Goal: Information Seeking & Learning: Learn about a topic

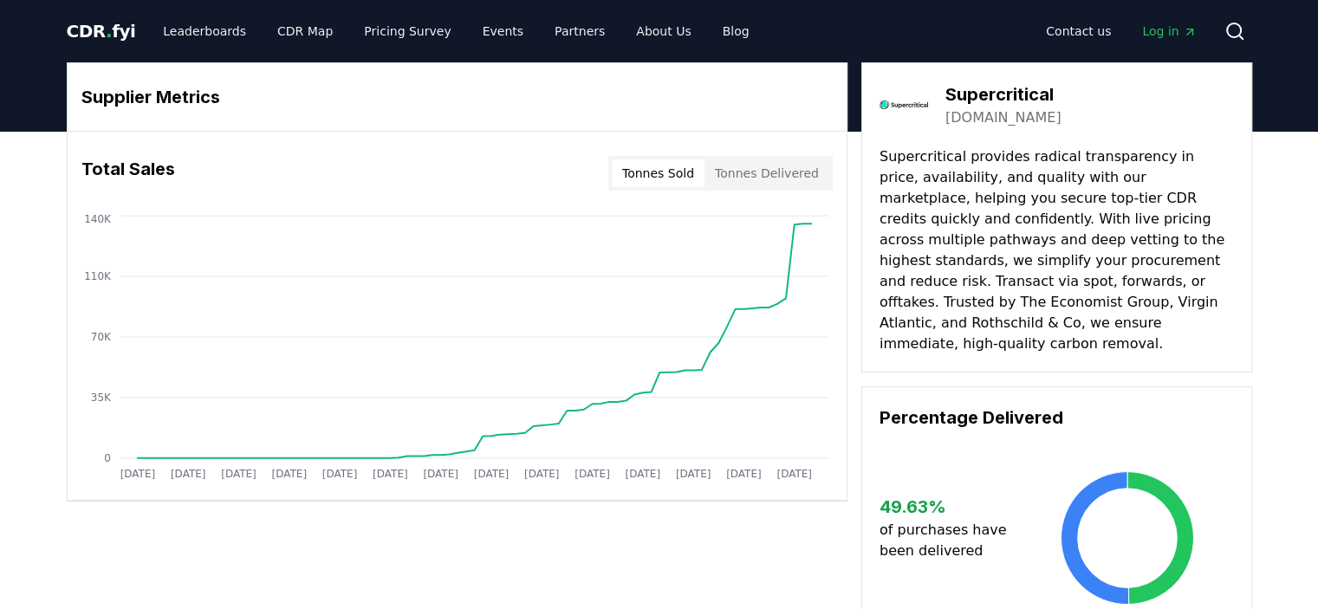
click at [1233, 30] on icon at bounding box center [1234, 31] width 21 height 21
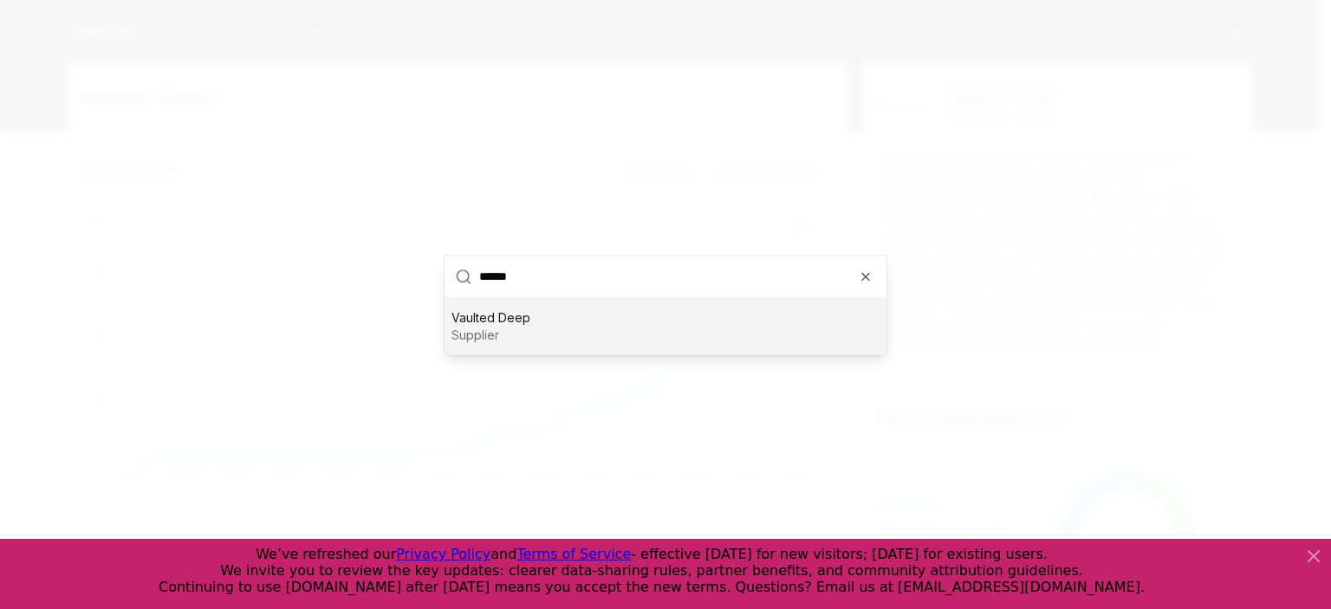
type input "*******"
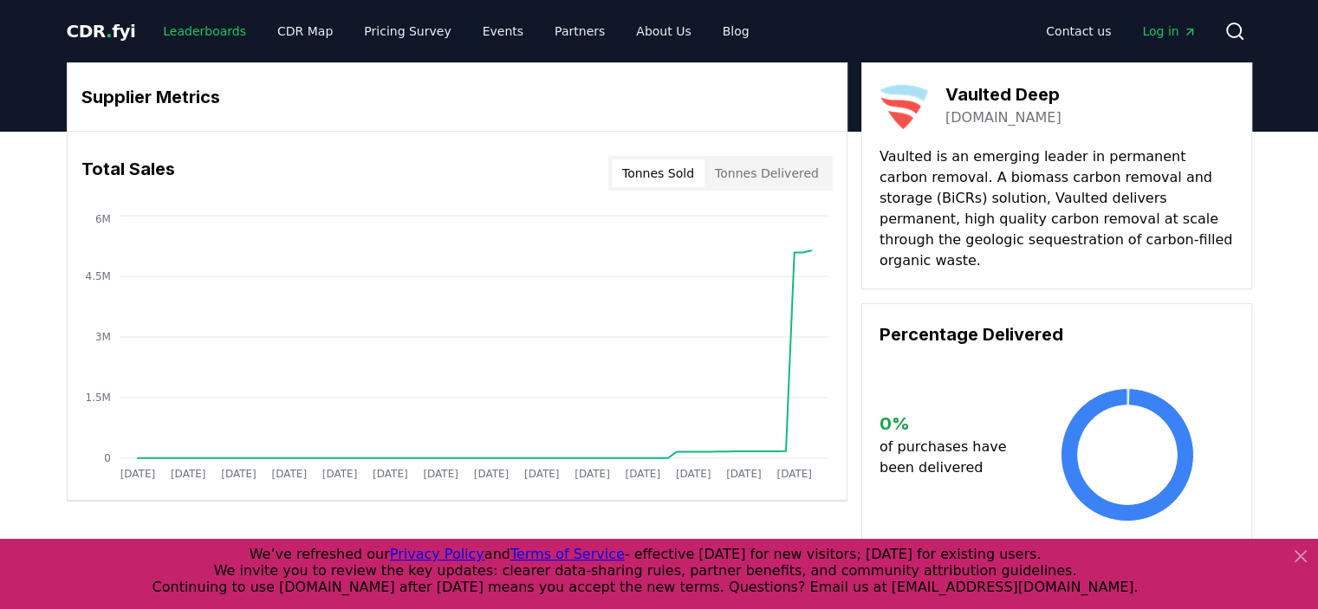
click at [202, 29] on link "Leaderboards" at bounding box center [204, 31] width 111 height 31
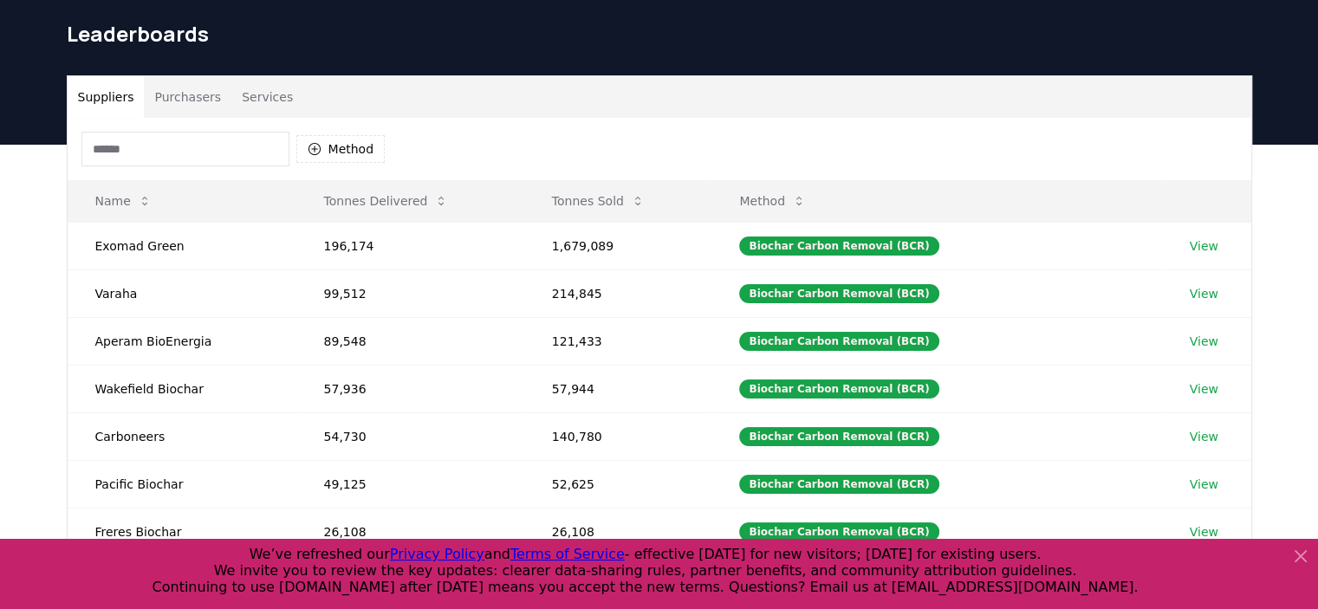
scroll to position [87, 0]
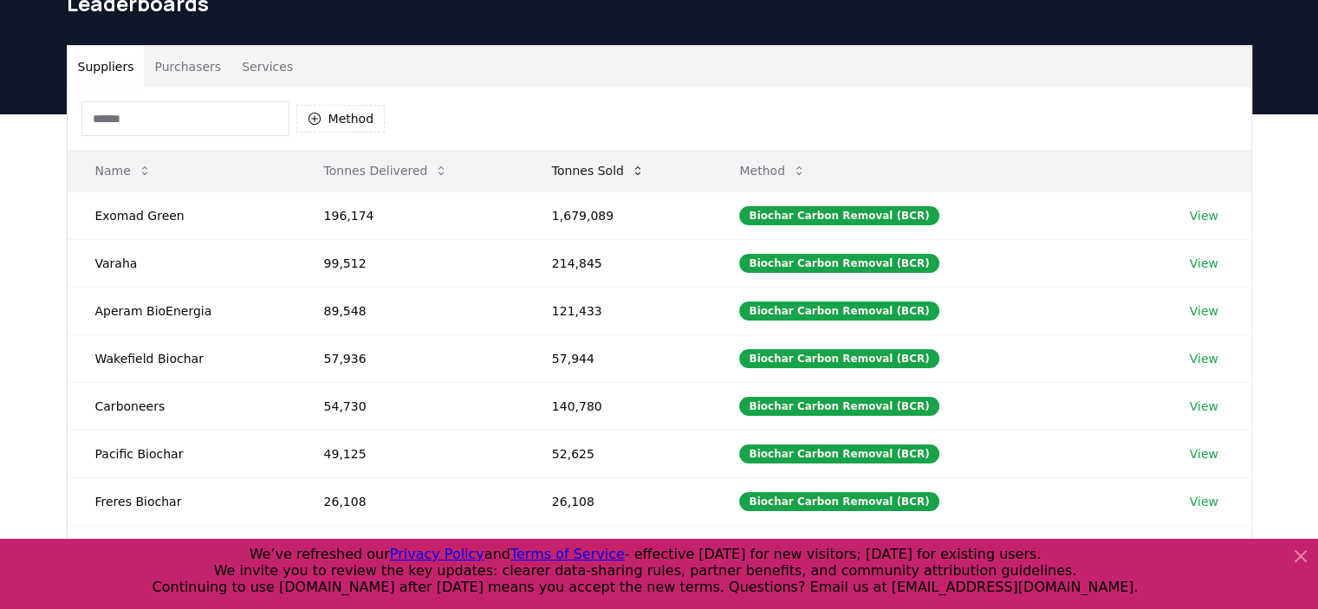
click at [580, 172] on button "Tonnes Sold" at bounding box center [598, 170] width 120 height 35
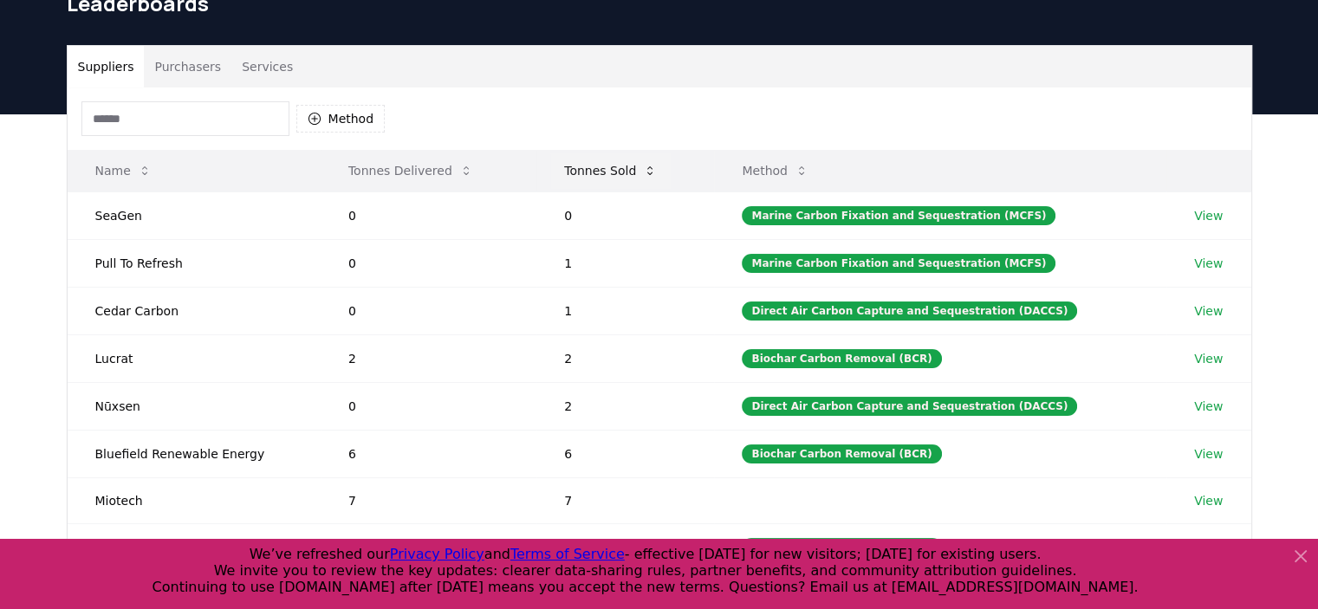
click at [580, 172] on button "Tonnes Sold" at bounding box center [610, 170] width 120 height 35
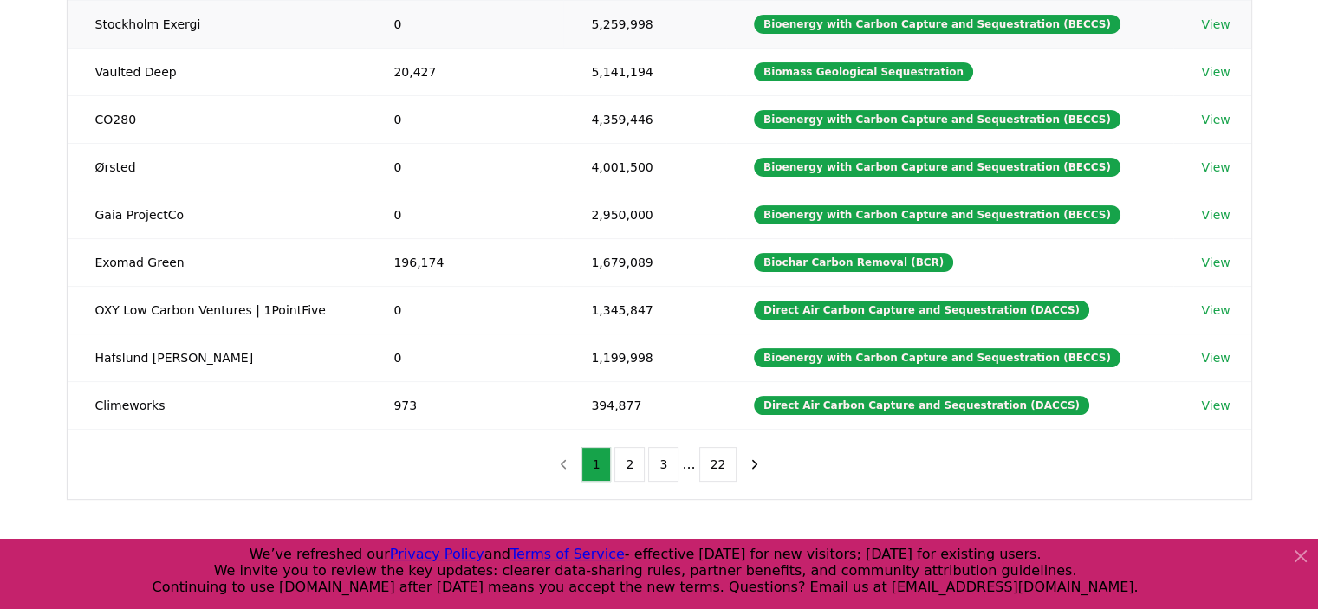
scroll to position [520, 0]
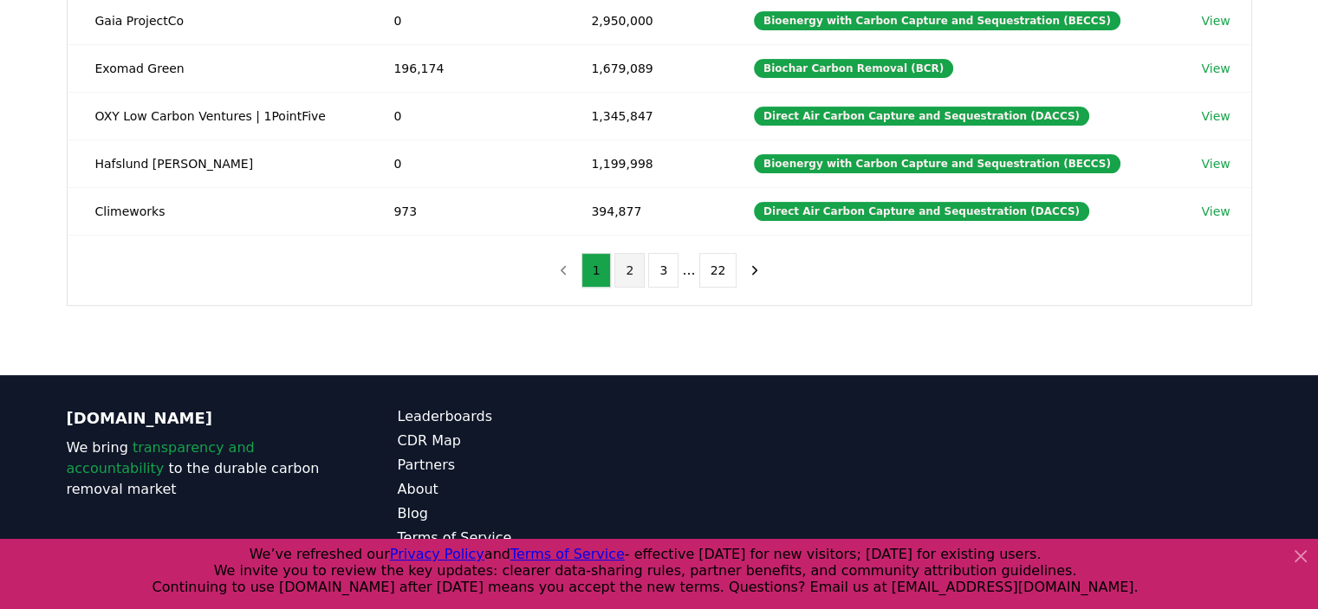
click at [632, 270] on button "2" at bounding box center [629, 270] width 30 height 35
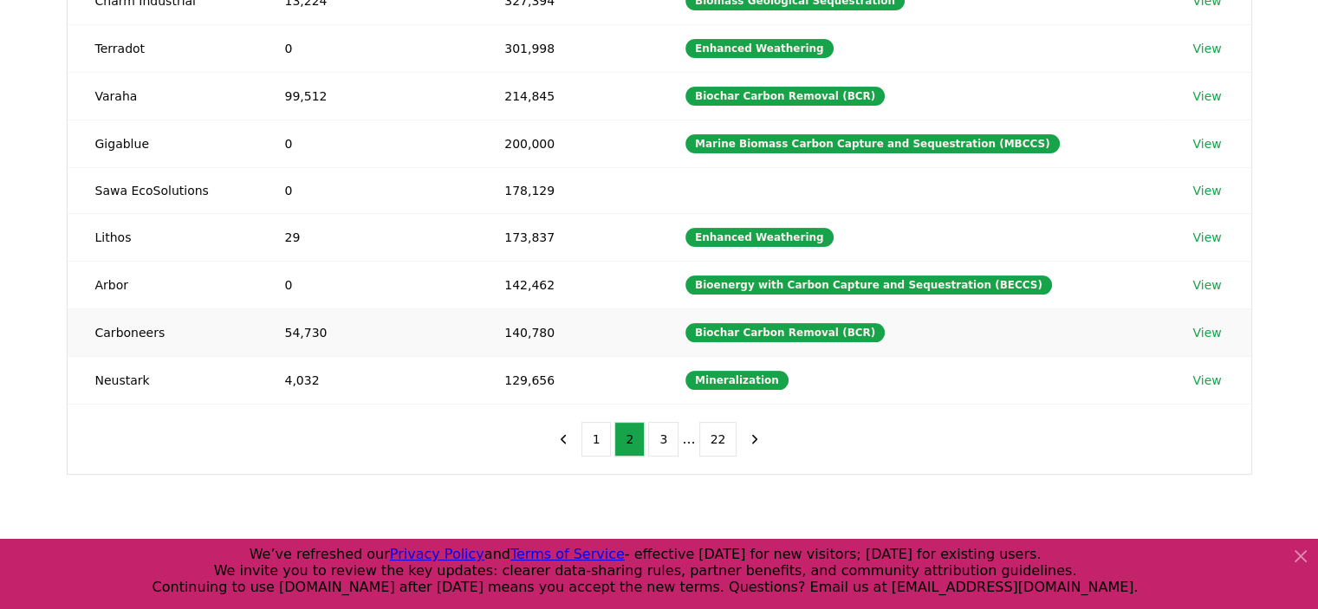
scroll to position [347, 0]
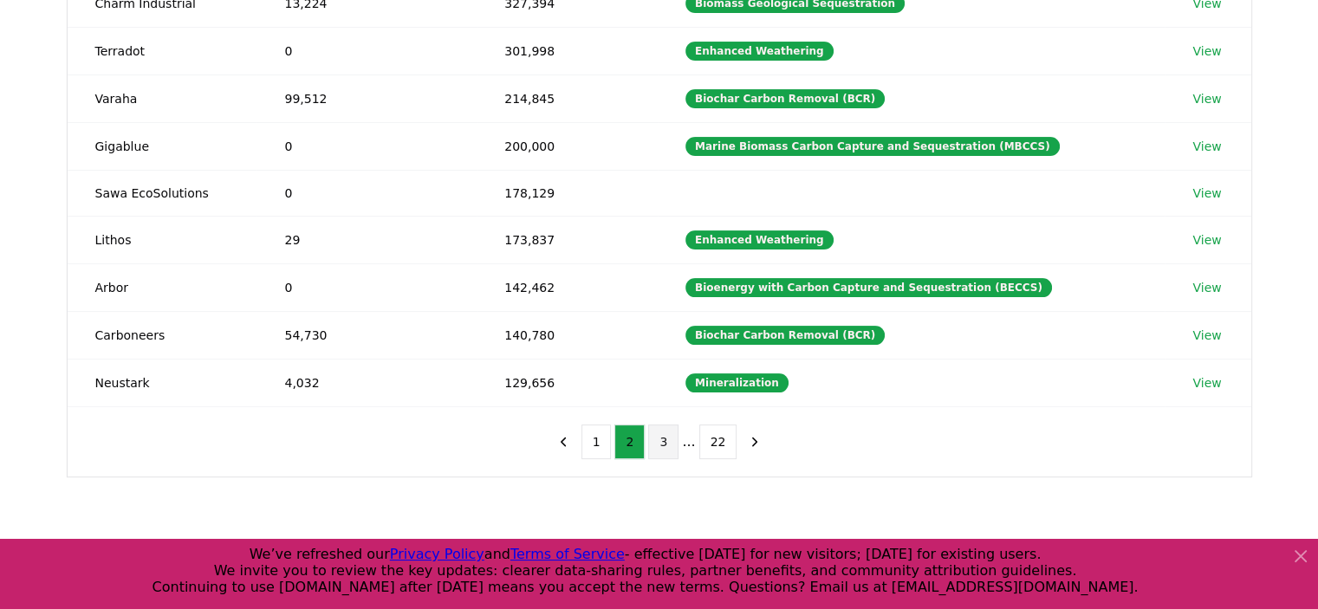
click at [659, 437] on button "3" at bounding box center [663, 442] width 30 height 35
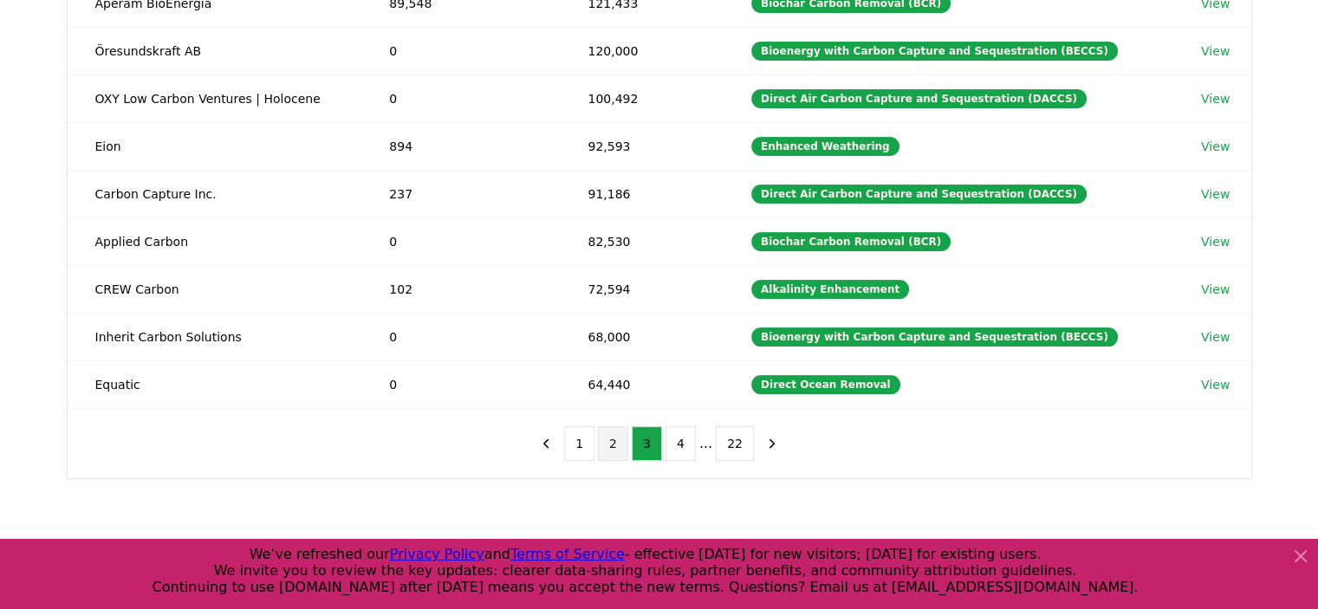
click at [616, 442] on button "2" at bounding box center [613, 443] width 30 height 35
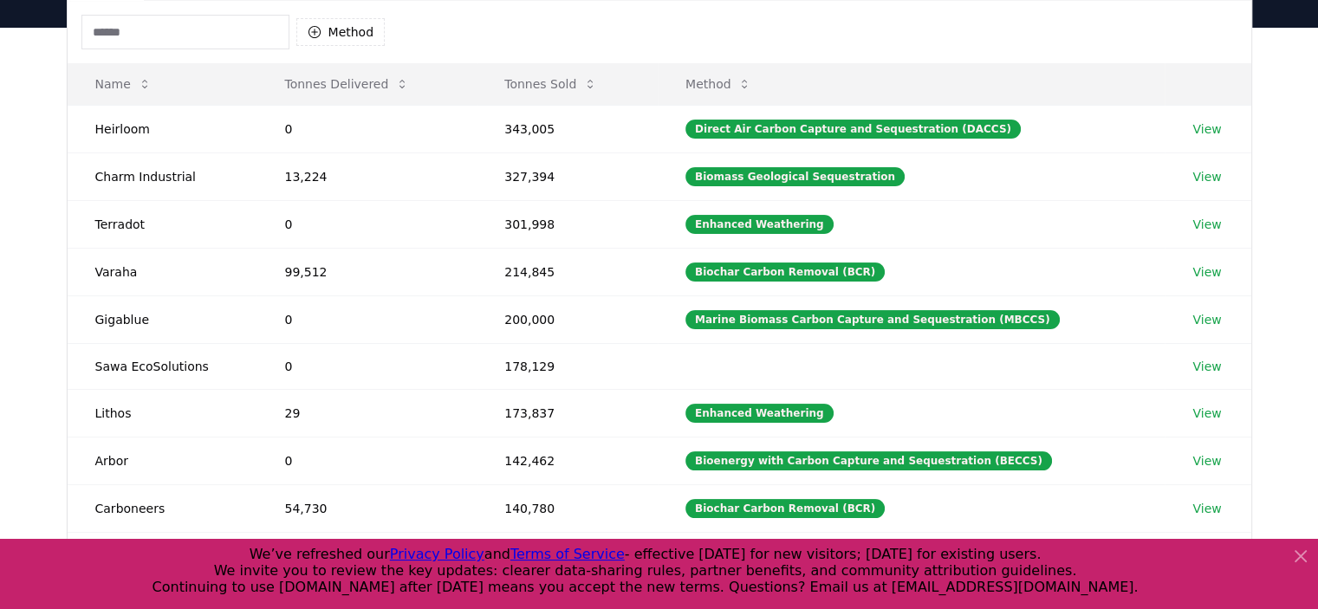
scroll to position [260, 0]
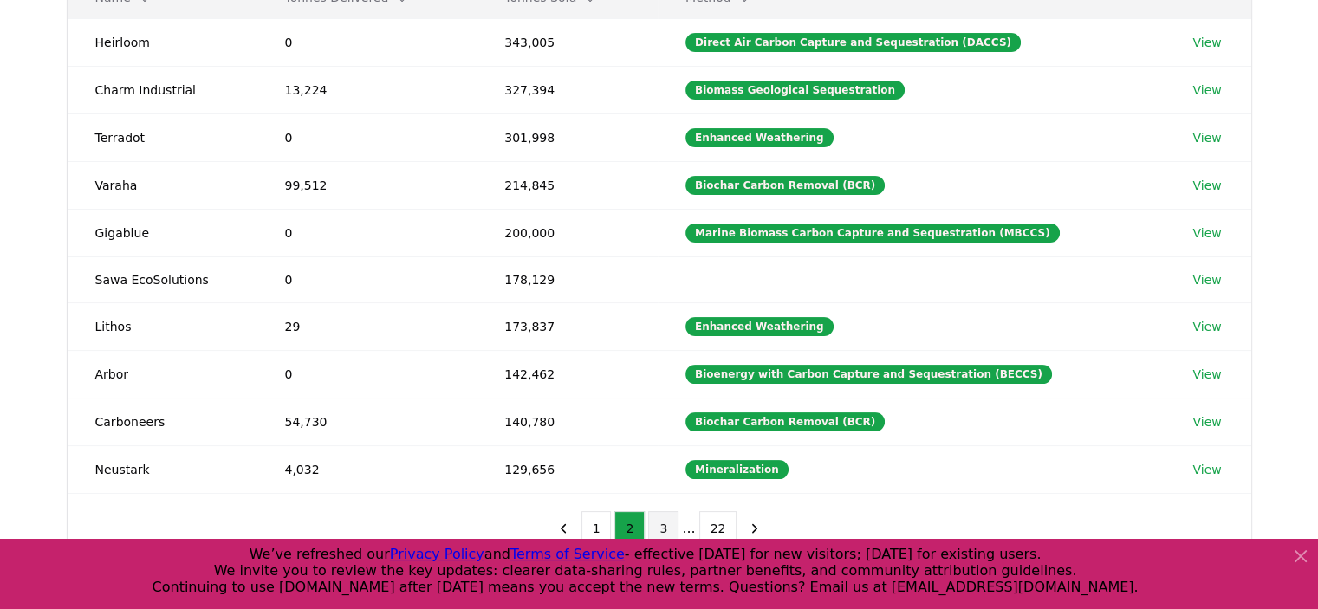
click at [655, 523] on button "3" at bounding box center [663, 528] width 30 height 35
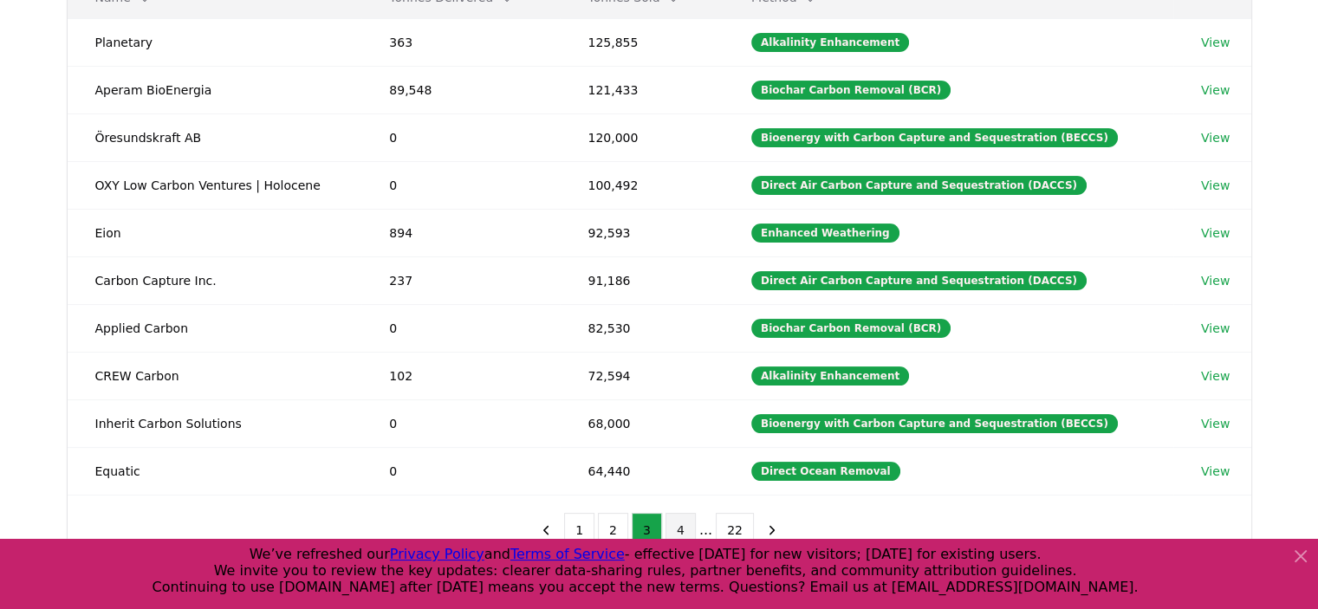
click at [680, 523] on button "4" at bounding box center [680, 530] width 30 height 35
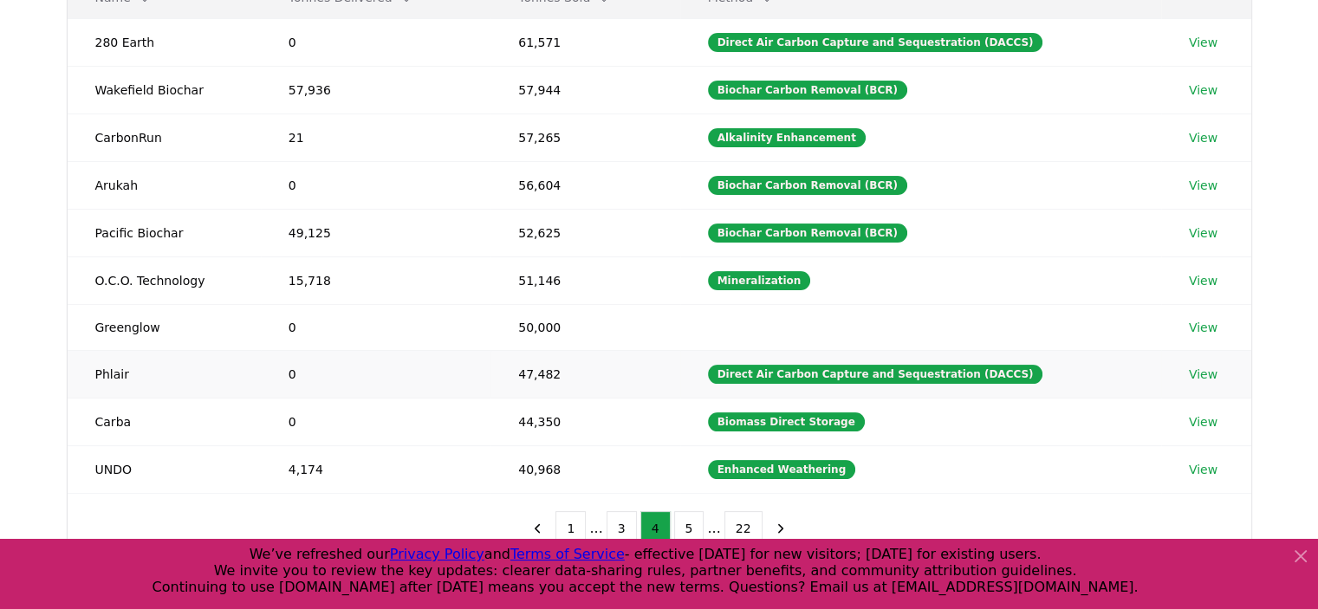
scroll to position [87, 0]
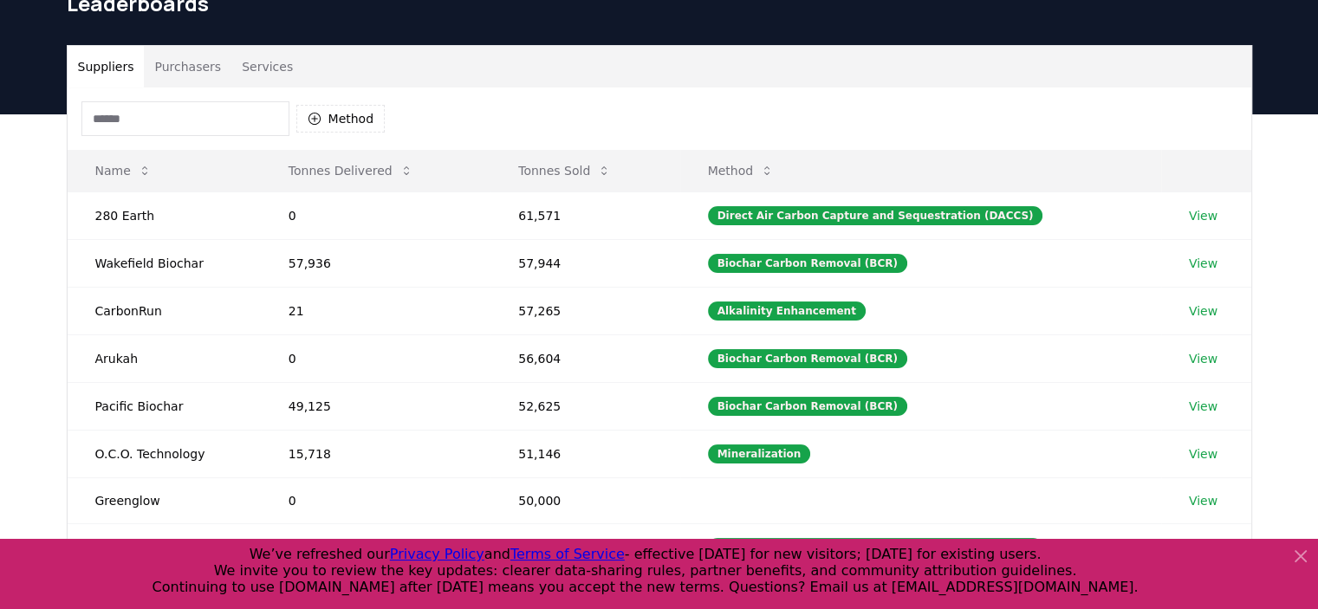
click at [191, 120] on input at bounding box center [185, 118] width 208 height 35
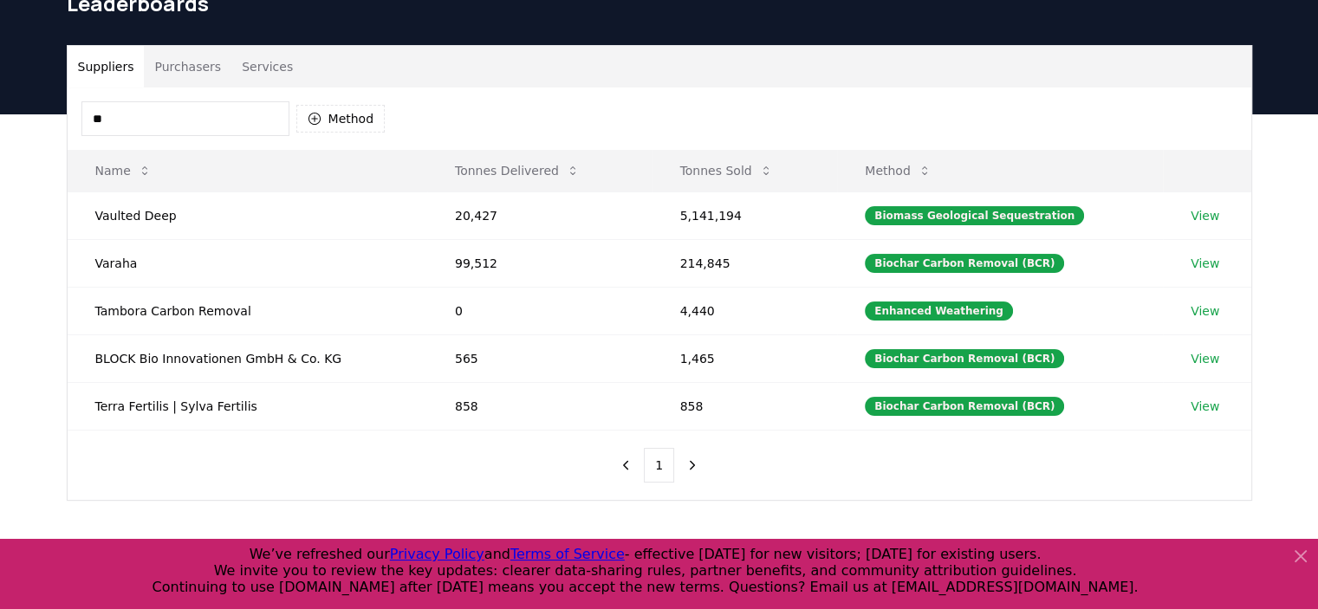
type input "*"
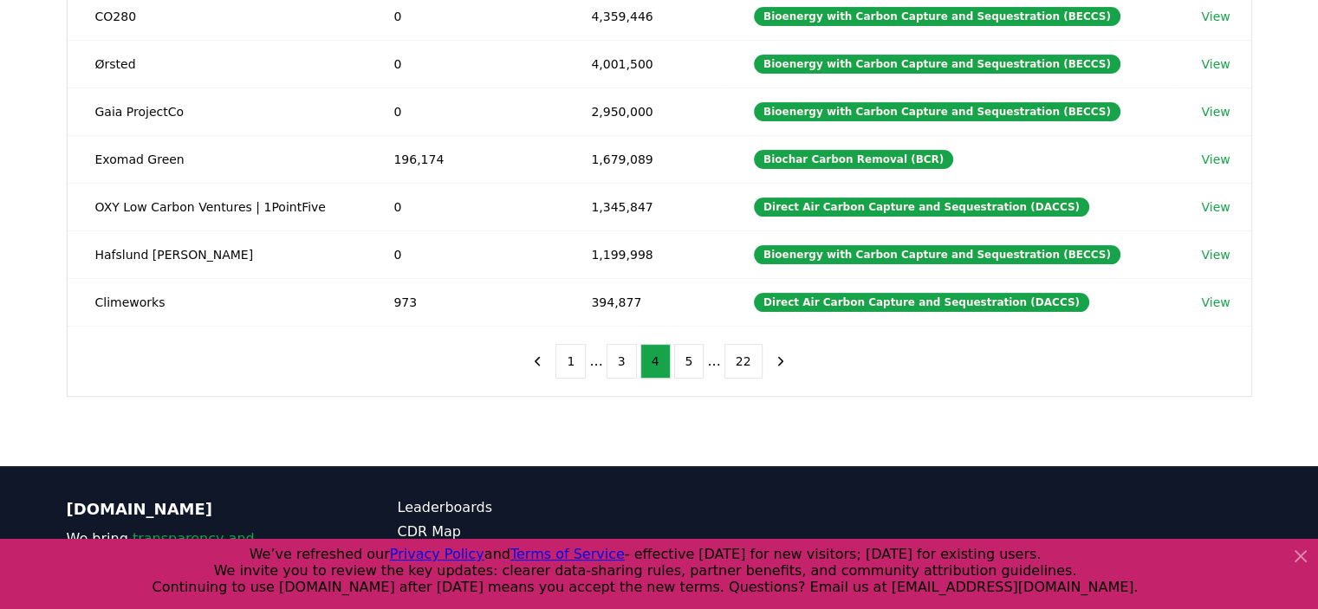
scroll to position [433, 0]
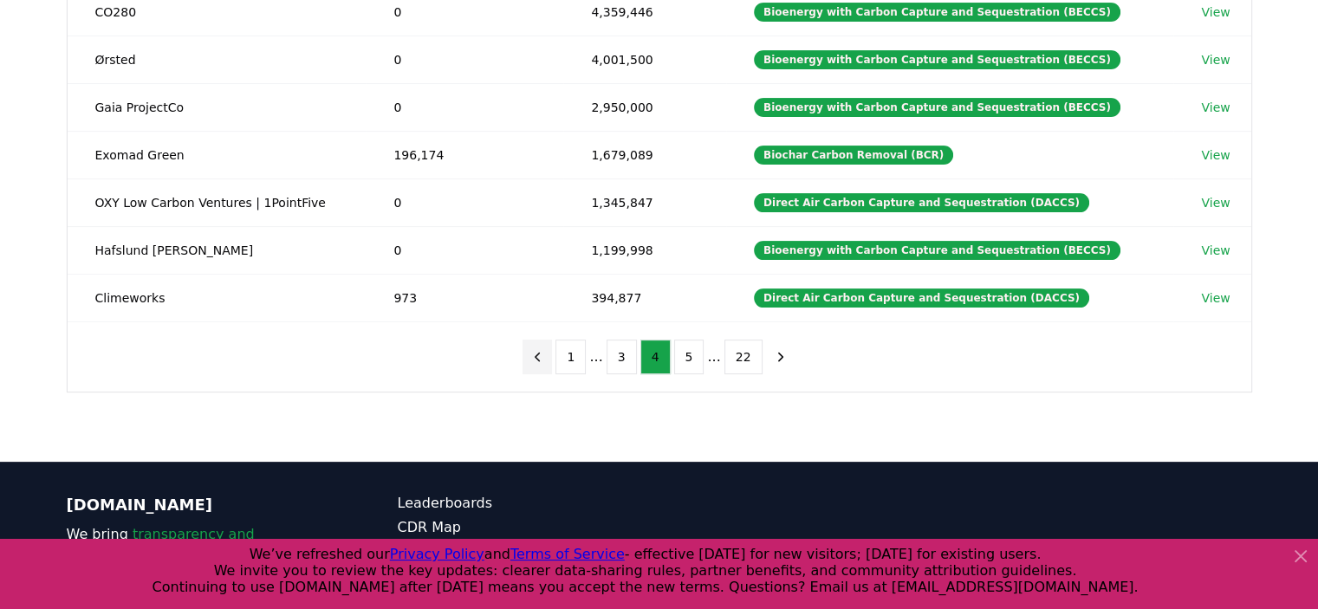
click at [552, 347] on button "previous page" at bounding box center [537, 357] width 29 height 35
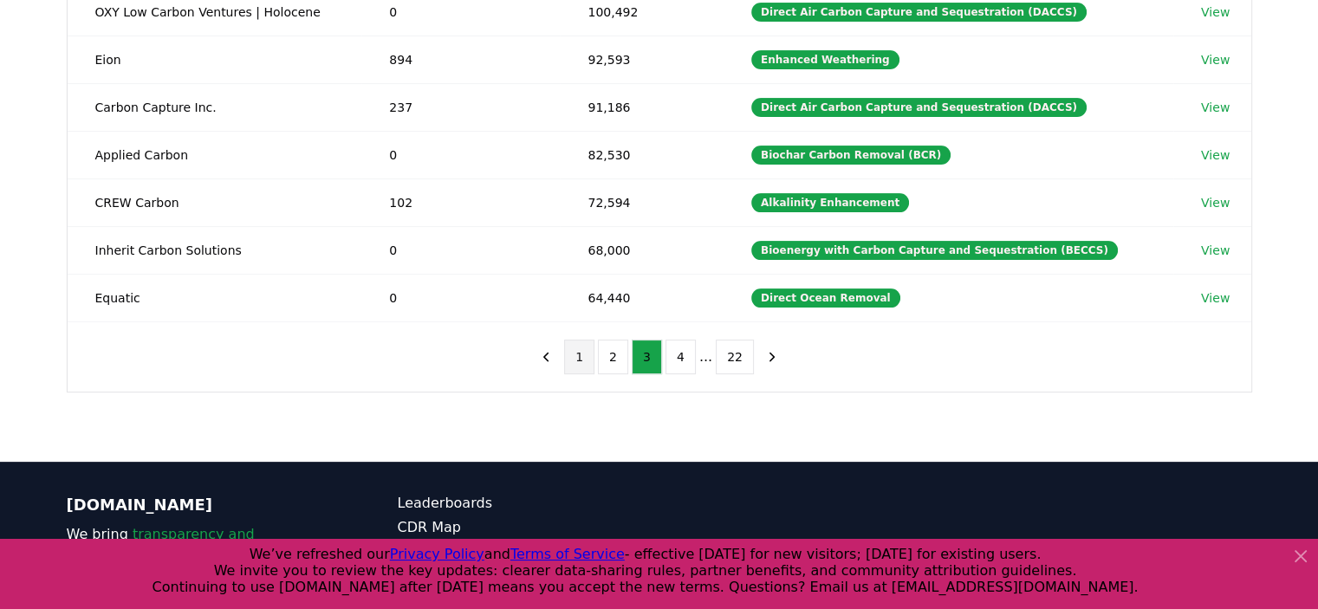
click at [582, 357] on button "1" at bounding box center [579, 357] width 30 height 35
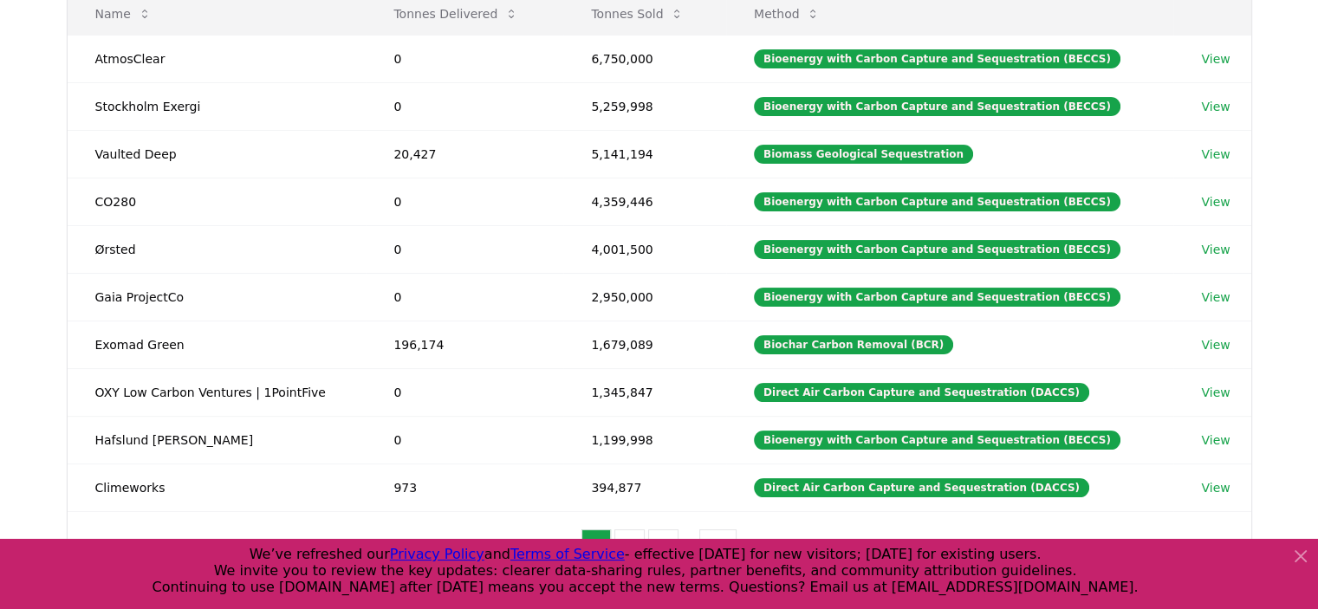
scroll to position [87, 0]
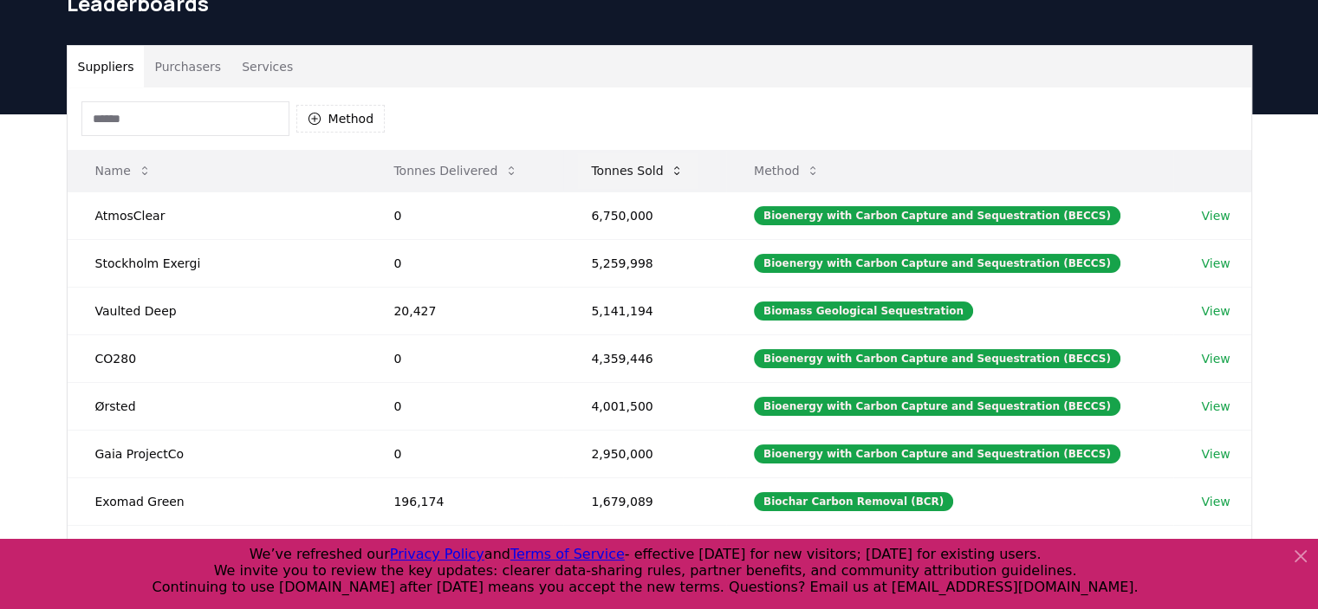
click at [625, 163] on button "Tonnes Sold" at bounding box center [637, 170] width 120 height 35
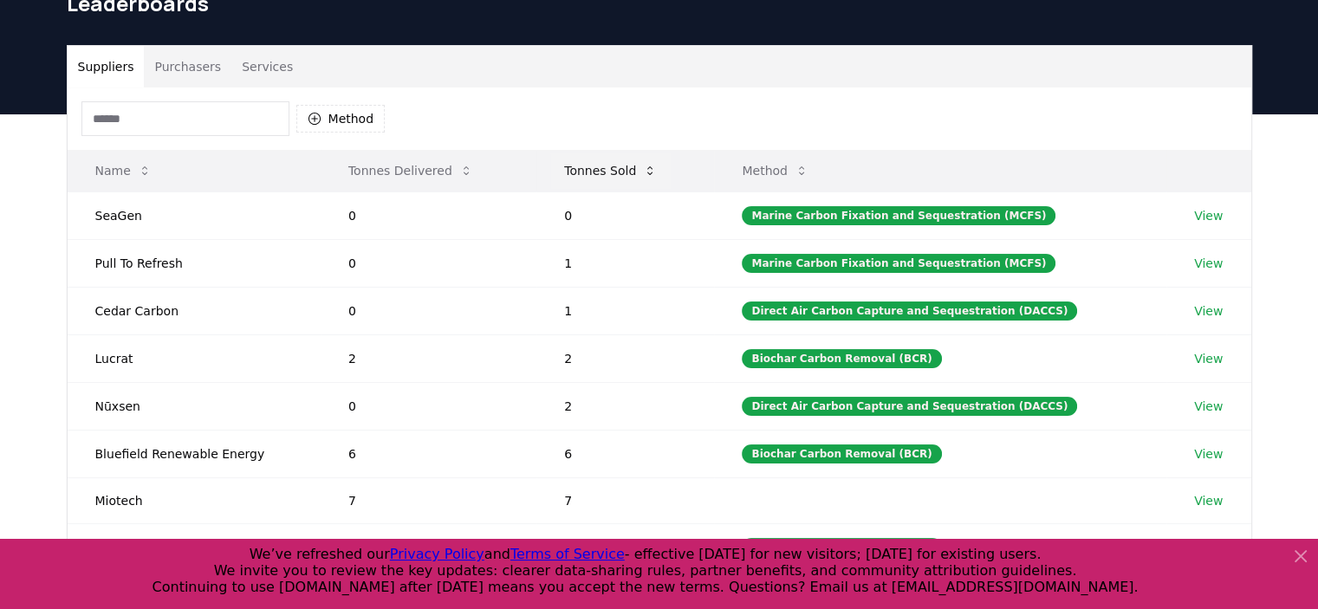
click at [594, 166] on button "Tonnes Sold" at bounding box center [610, 170] width 120 height 35
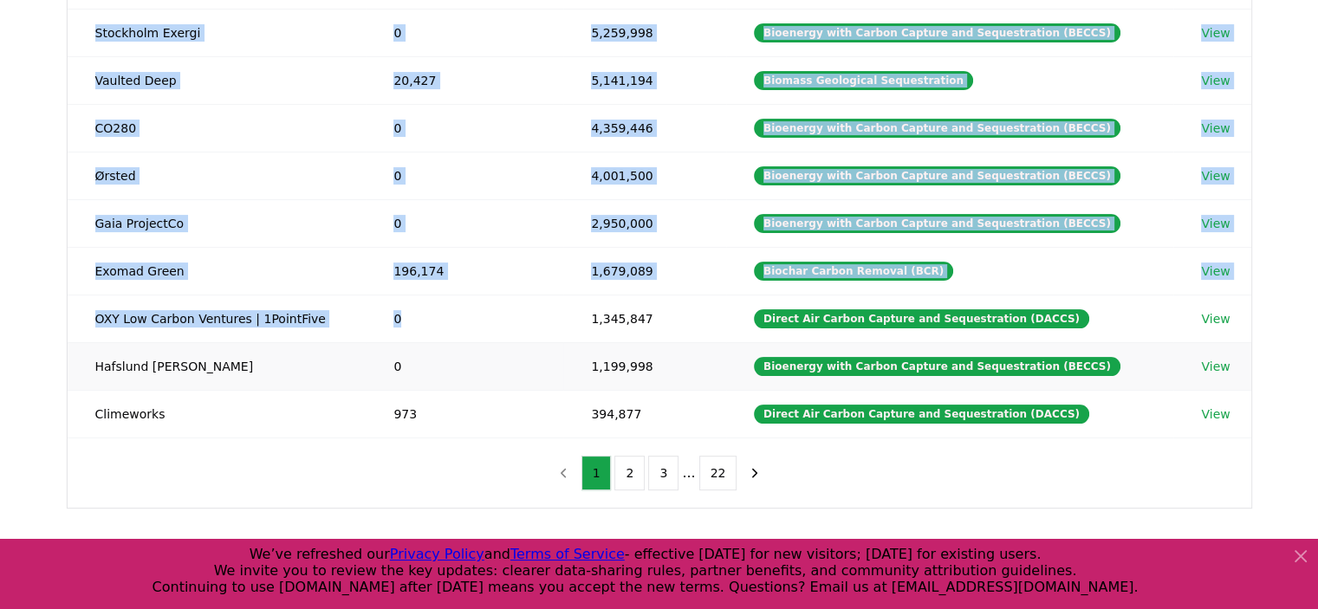
scroll to position [324, 0]
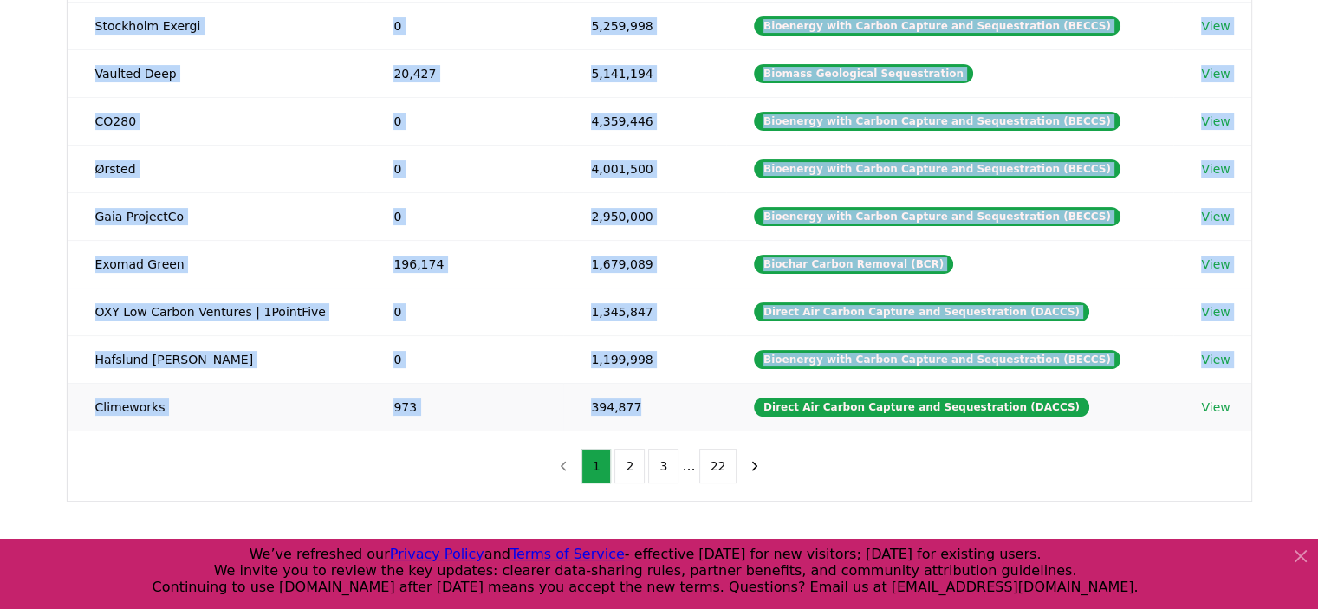
drag, startPoint x: 94, startPoint y: 127, endPoint x: 666, endPoint y: 398, distance: 633.7
click at [666, 398] on tbody "AtmosClear 0 6,750,000 Bioenergy with Carbon Capture and Sequestration (BECCS) …" at bounding box center [660, 192] width 1184 height 477
copy tbody "AtmosClear 0 6,750,000 Bioenergy with Carbon Capture and Sequestration (BECCS) …"
click at [301, 339] on td "Hafslund Celsio" at bounding box center [217, 359] width 299 height 48
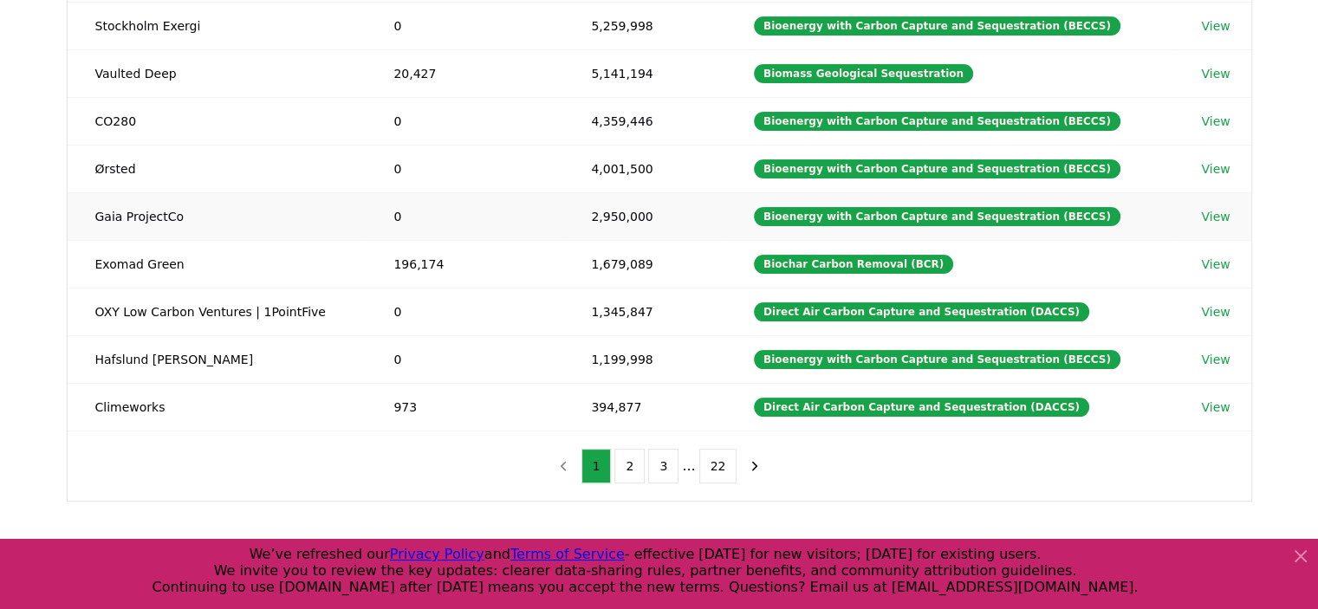
scroll to position [64, 0]
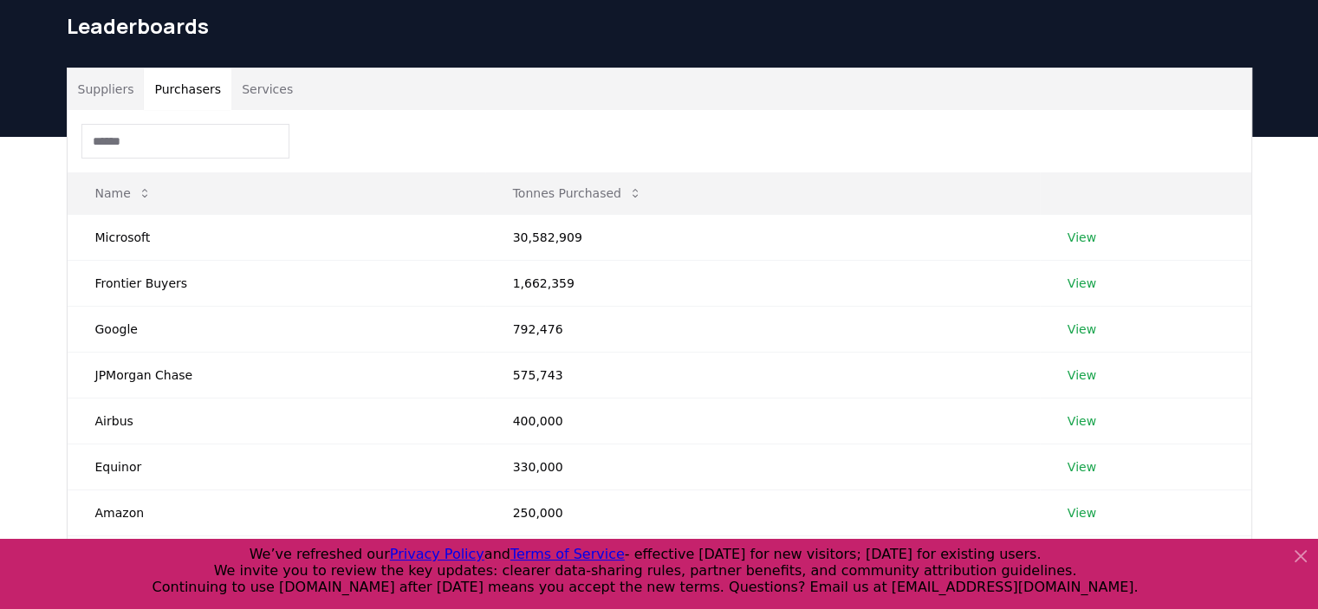
click at [194, 85] on button "Purchasers" at bounding box center [188, 89] width 88 height 42
click at [1074, 331] on link "View" at bounding box center [1082, 329] width 29 height 17
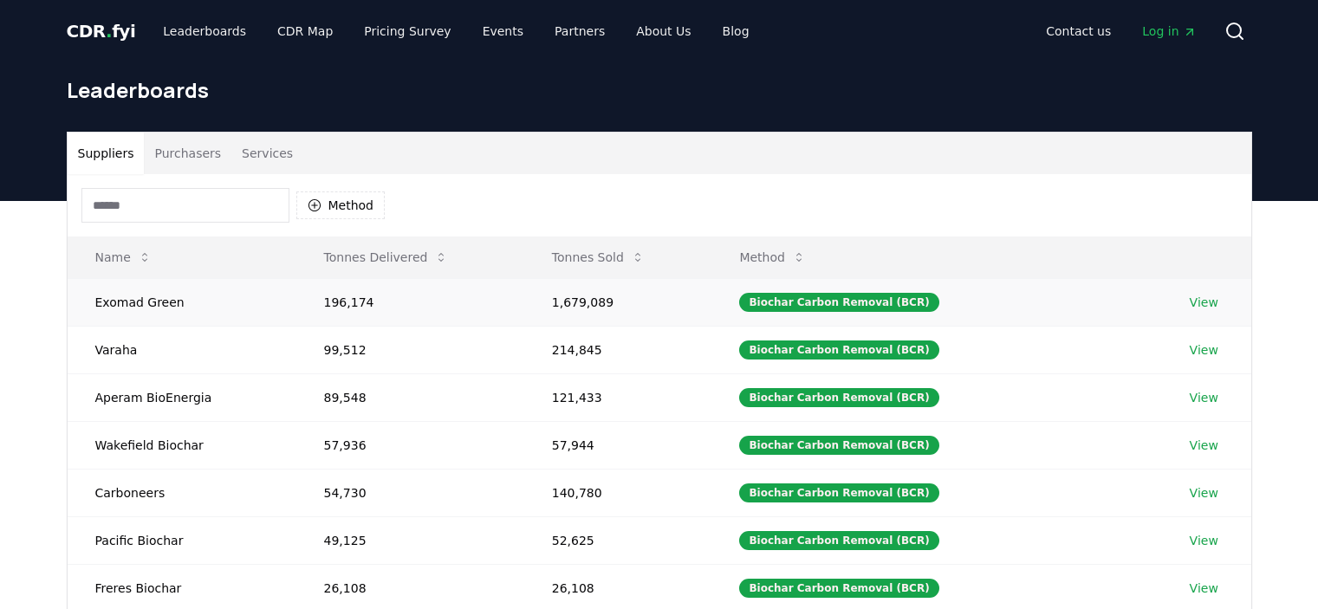
scroll to position [64, 0]
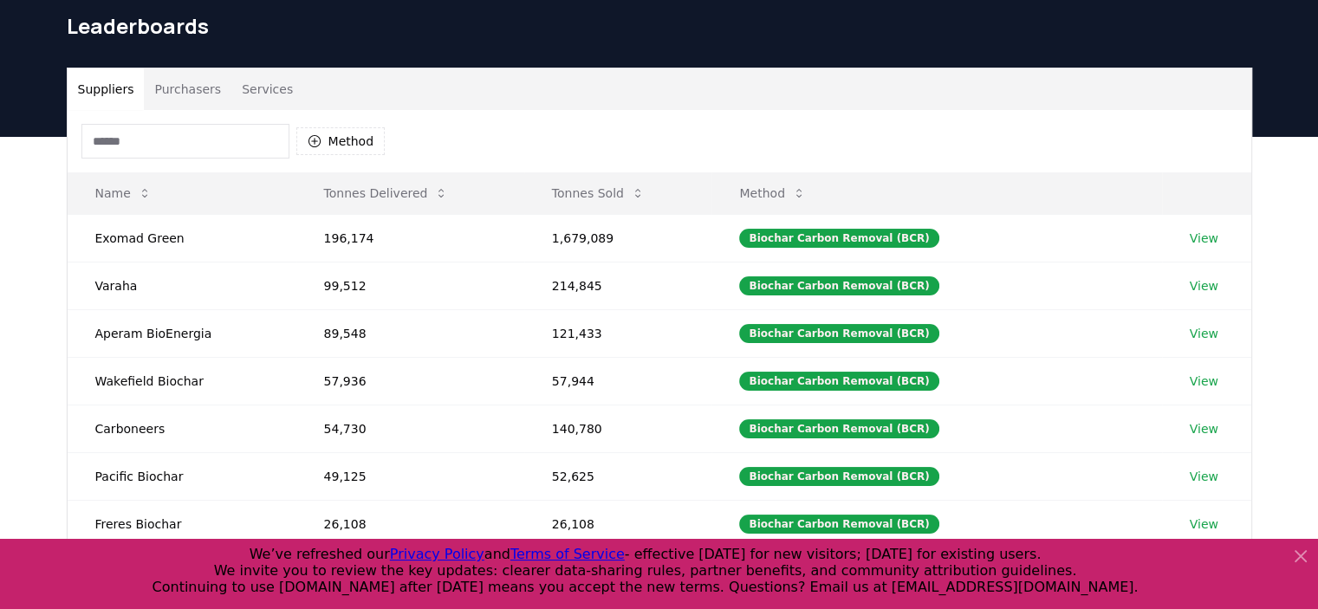
click at [175, 86] on button "Purchasers" at bounding box center [188, 89] width 88 height 42
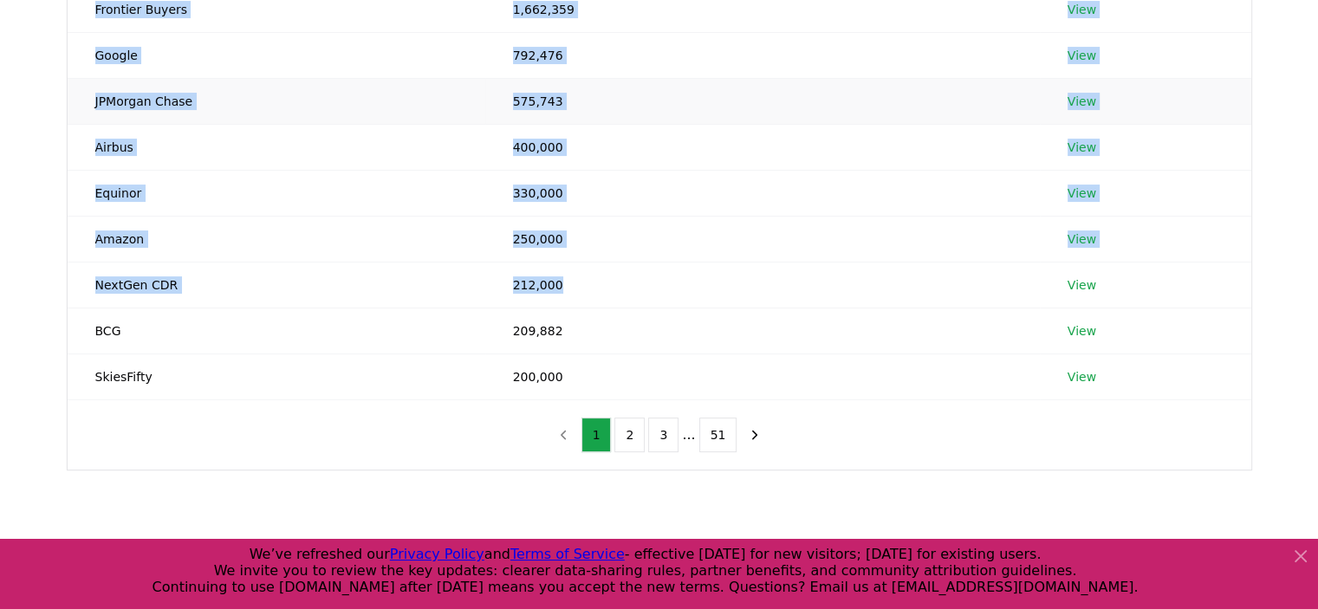
scroll to position [378, 0]
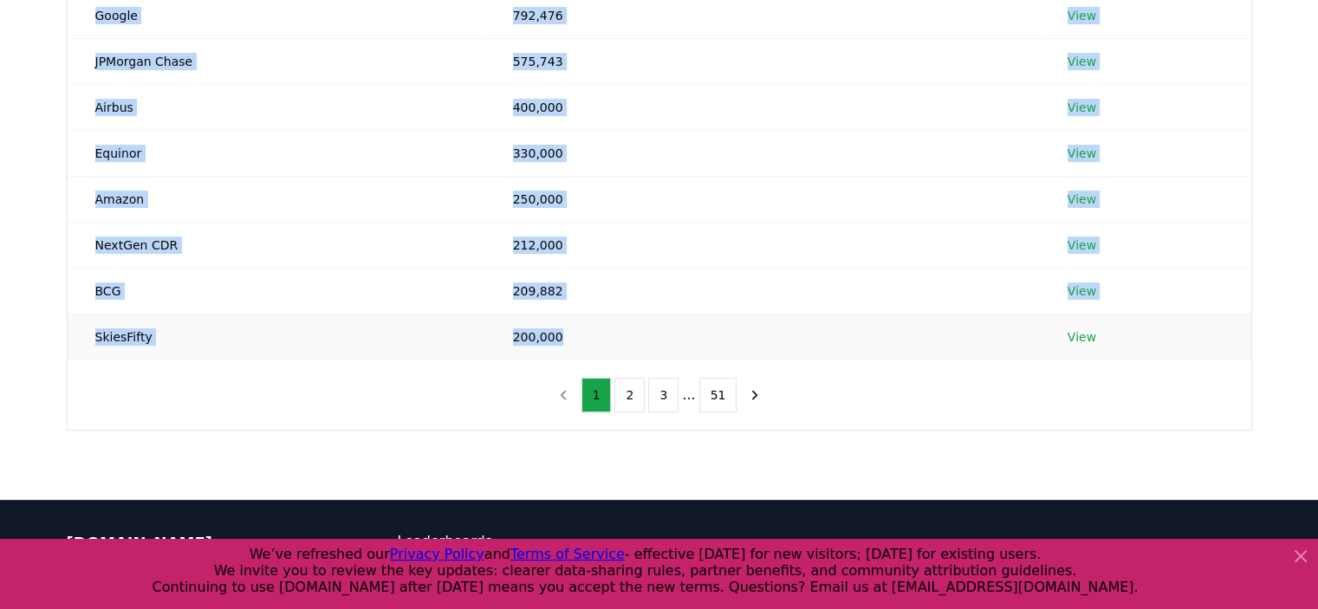
drag, startPoint x: 90, startPoint y: 148, endPoint x: 562, endPoint y: 323, distance: 502.8
click at [562, 323] on tbody "Microsoft 30,582,909 View Frontier Buyers 1,662,359 View Google 792,476 View JP…" at bounding box center [660, 129] width 1184 height 459
copy tbody "Microsoft 30,582,909 View Frontier Buyers 1,662,359 View Google 792,476 View JP…"
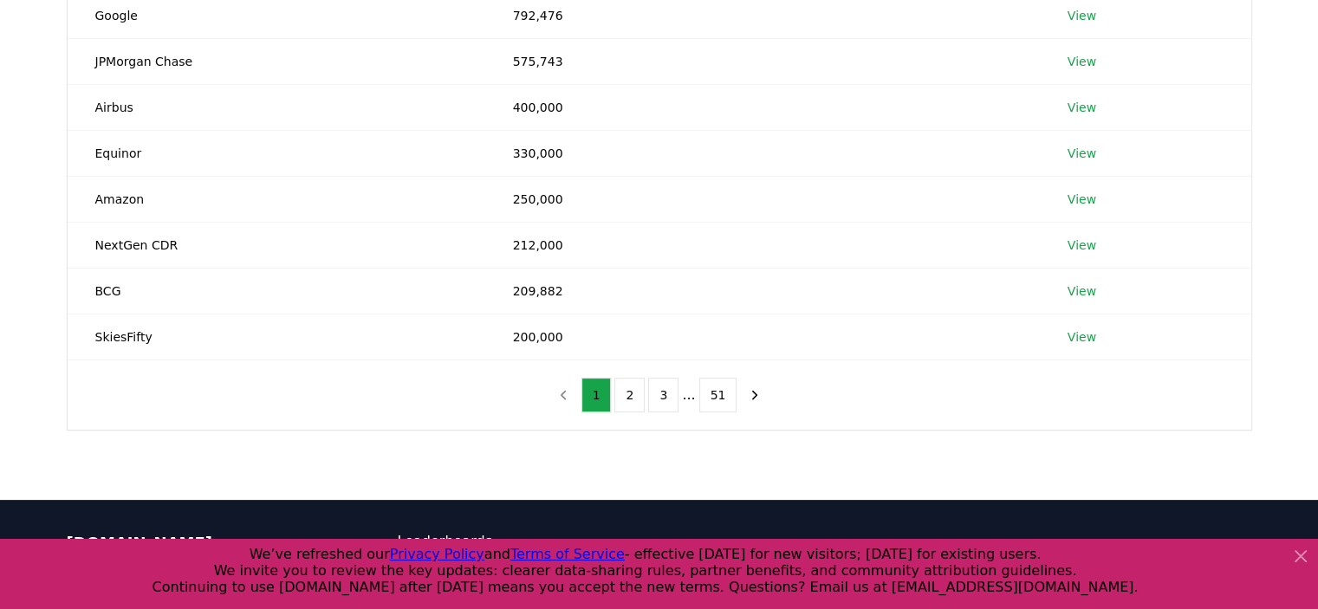
click at [1220, 374] on div "Name Tonnes Purchased Microsoft 30,582,909 View Frontier Buyers 1,662,359 View …" at bounding box center [660, 112] width 1184 height 633
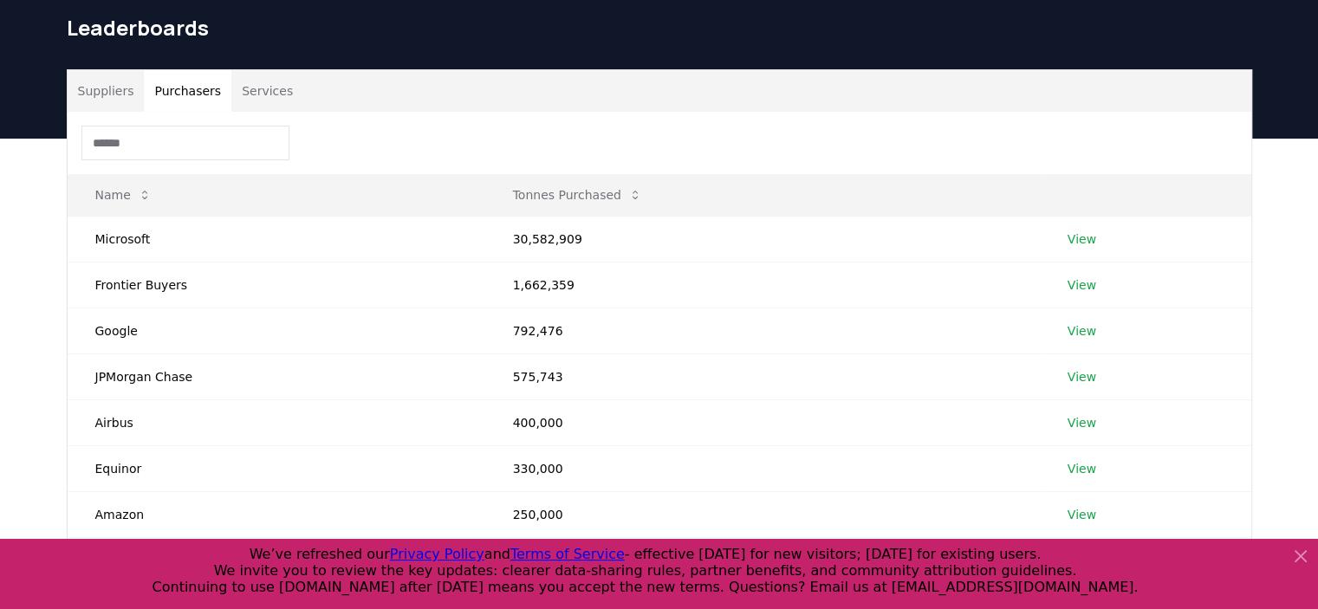
scroll to position [31, 0]
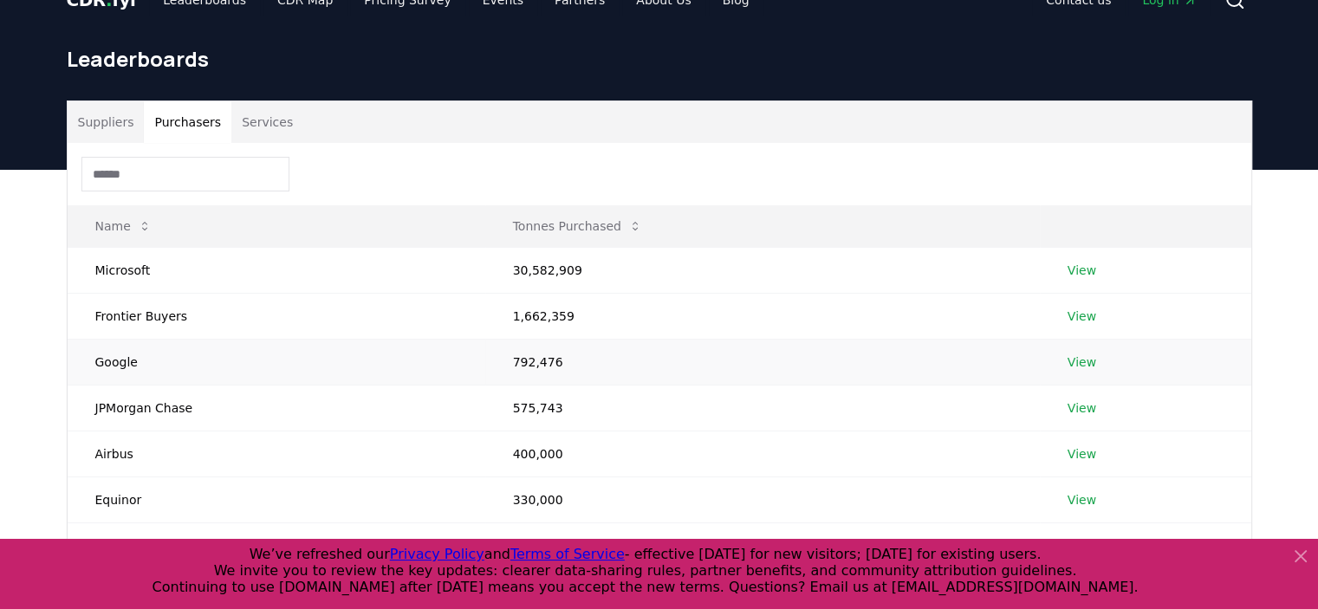
click at [1085, 373] on td "View" at bounding box center [1145, 362] width 211 height 46
click at [1085, 363] on link "View" at bounding box center [1082, 362] width 29 height 17
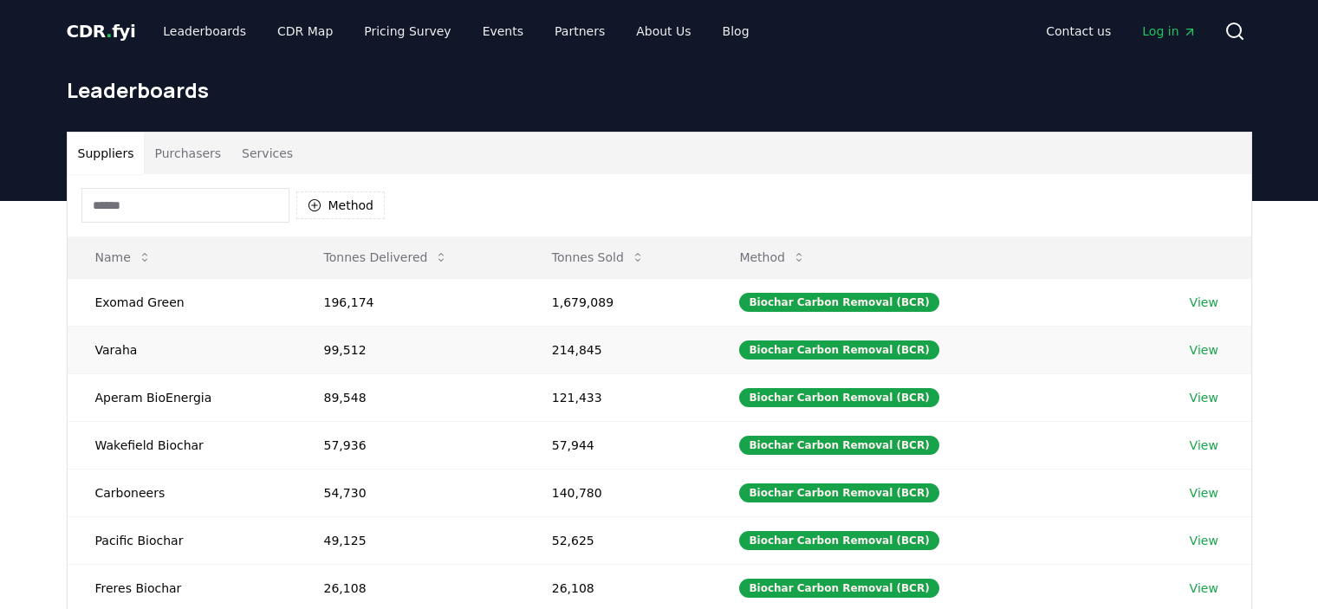
scroll to position [31, 0]
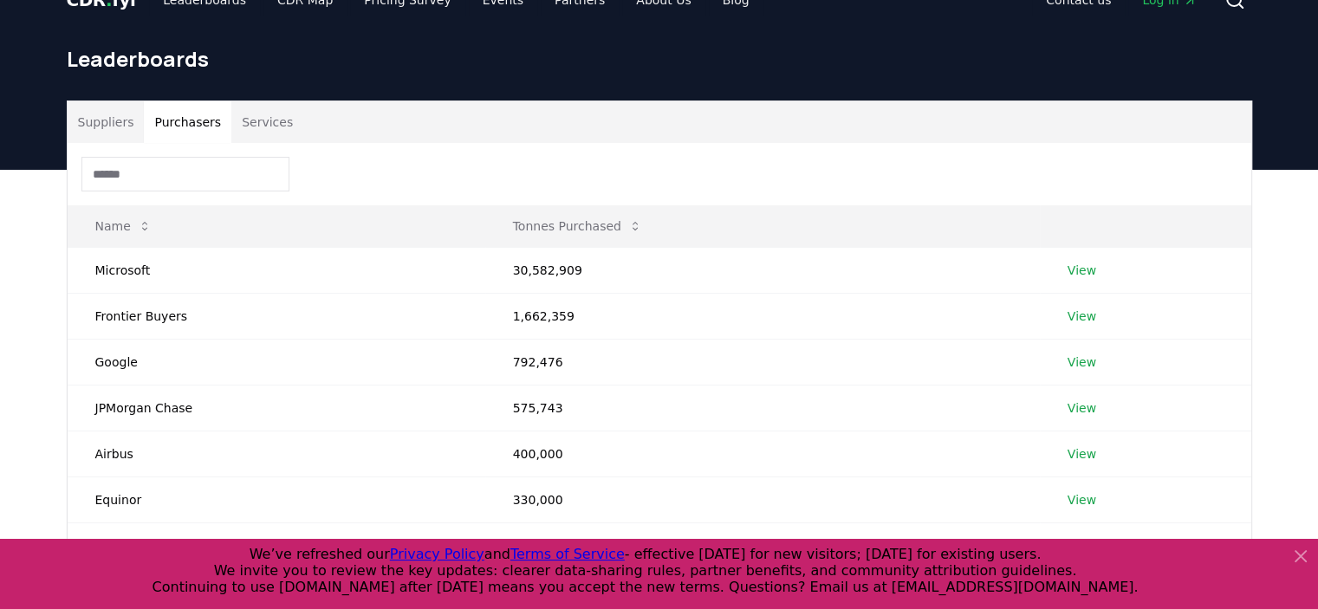
click at [176, 121] on button "Purchasers" at bounding box center [188, 122] width 88 height 42
drag, startPoint x: 583, startPoint y: 366, endPoint x: 473, endPoint y: 364, distance: 110.1
click at [473, 364] on tr "Google 792,476 View" at bounding box center [660, 362] width 1184 height 46
click at [672, 374] on td "792,476" at bounding box center [762, 362] width 555 height 46
click at [1068, 360] on link "View" at bounding box center [1082, 362] width 29 height 17
